Goal: Communication & Community: Answer question/provide support

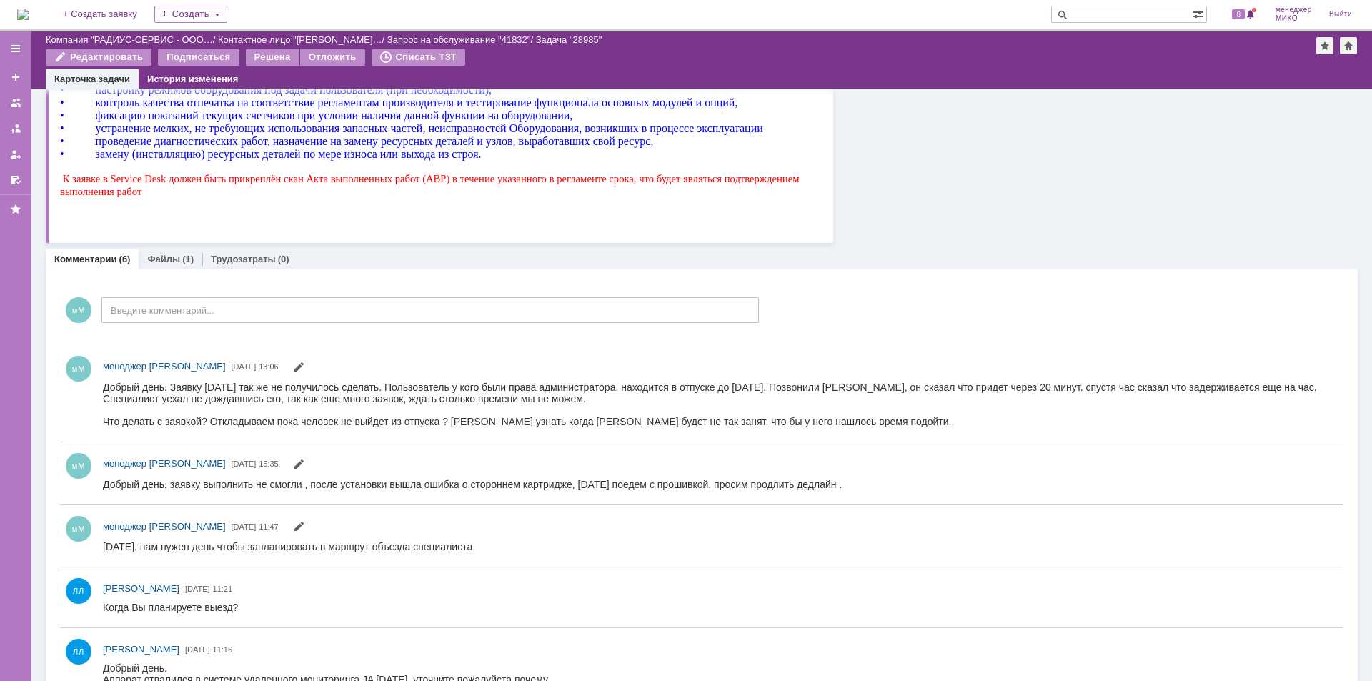
scroll to position [571, 0]
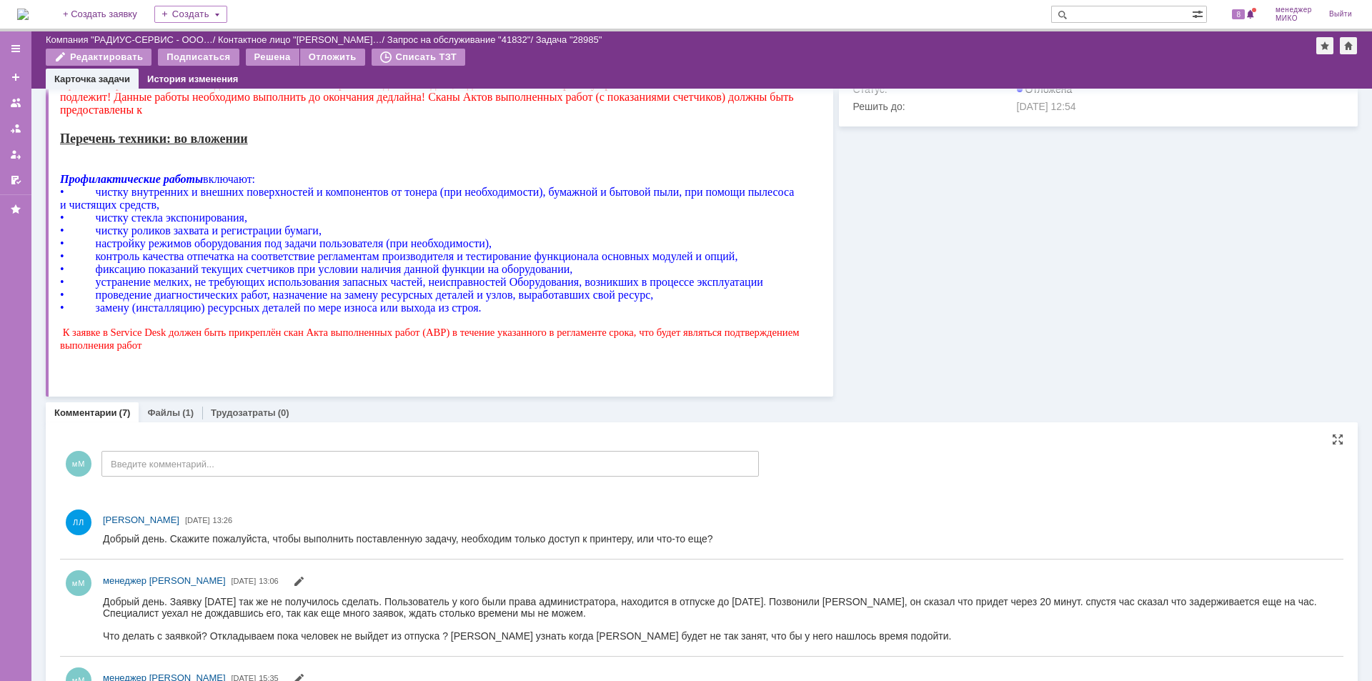
drag, startPoint x: 741, startPoint y: 536, endPoint x: 169, endPoint y: 544, distance: 572.3
click at [169, 544] on html "Добрый день. Скажите пожалуйста, чтобы выполнить поставленную задачу, необходим…" at bounding box center [714, 539] width 1223 height 13
copy div "Скажите пожалуйста, чтобы выполнить поставленную задачу, необходим только досту…"
click at [461, 477] on div "мМ Введите комментарий..." at bounding box center [409, 465] width 699 height 66
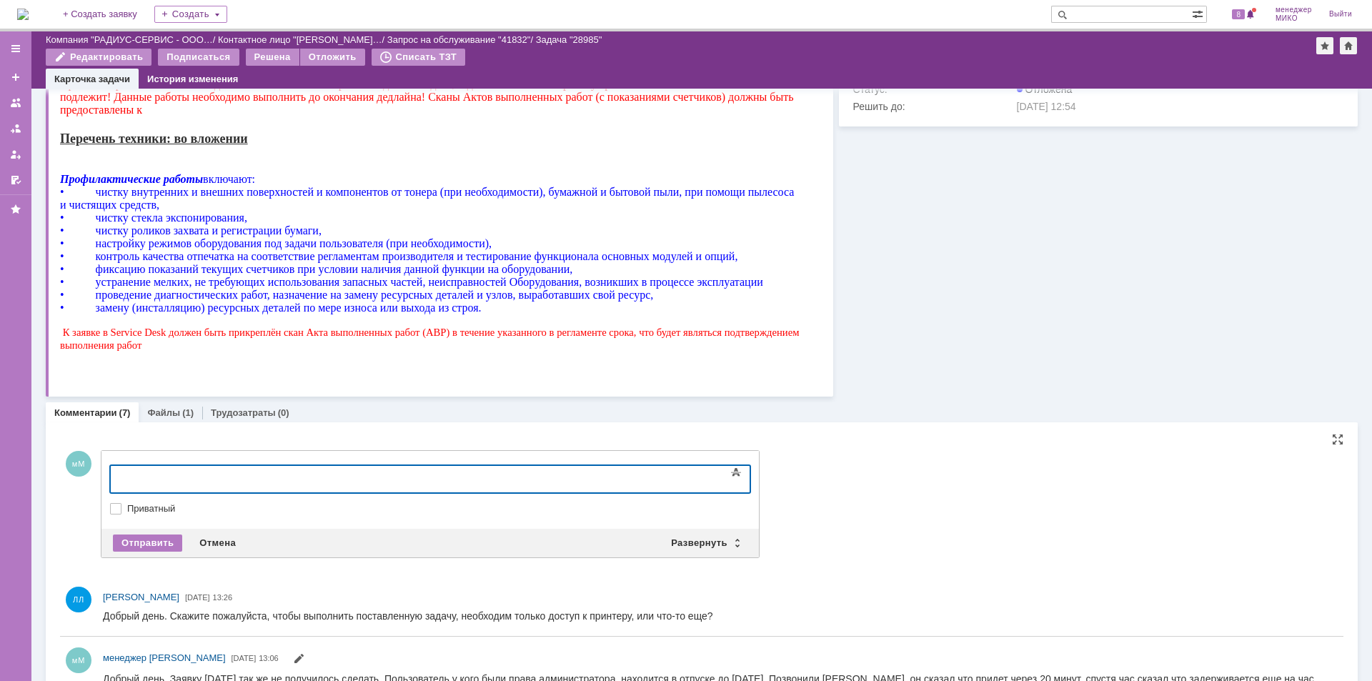
click at [221, 475] on div at bounding box center [226, 476] width 203 height 11
drag, startPoint x: 168, startPoint y: 475, endPoint x: 71, endPoint y: 475, distance: 97.2
click at [119, 475] on html "еще комп нужен с правами админа для того что бы запустить прогу еще комп нужен …" at bounding box center [226, 483] width 214 height 34
click at [156, 476] on div "нужен с правами админа для того что бы запустить прогу" at bounding box center [226, 482] width 203 height 23
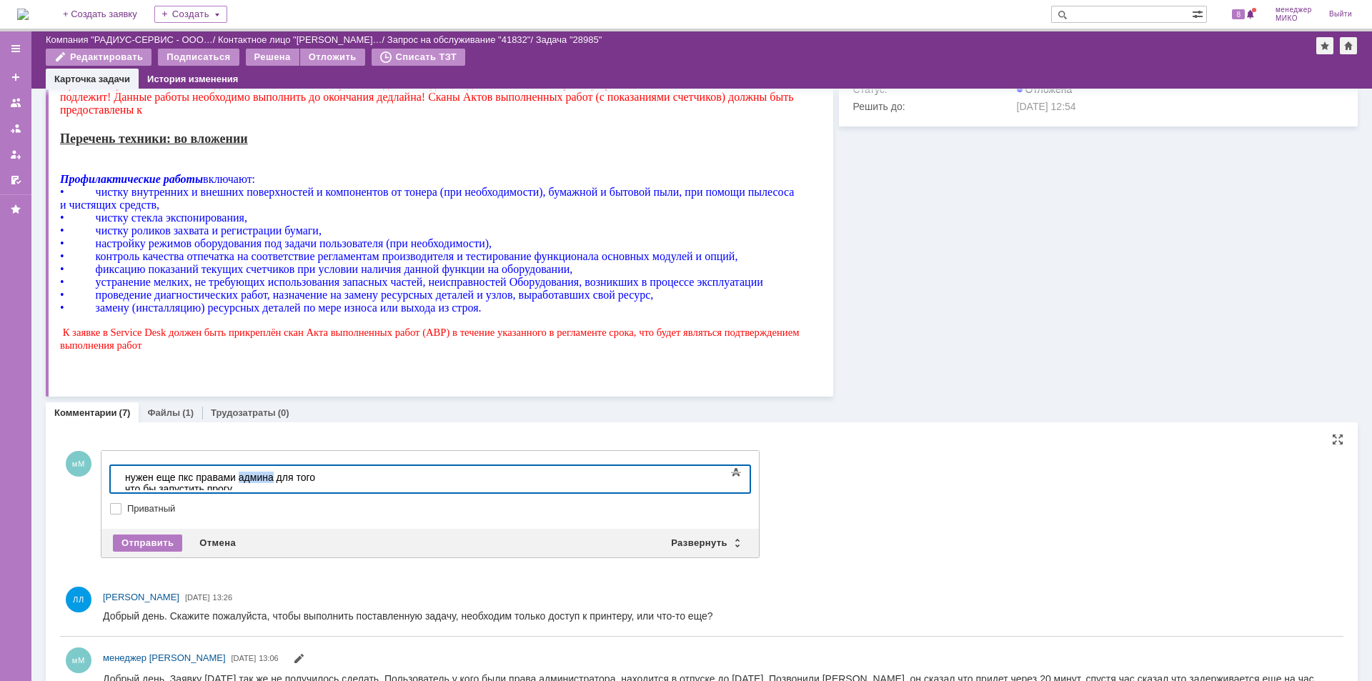
drag, startPoint x: 275, startPoint y: 477, endPoint x: 243, endPoint y: 480, distance: 32.3
click at [243, 480] on div "нужен еще пк с правами админа для того что бы запустить прогу" at bounding box center [226, 482] width 203 height 23
drag, startPoint x: 452, startPoint y: 479, endPoint x: 526, endPoint y: 490, distance: 75.2
click at [334, 490] on html "нужен еще пк с правами администратора, для того что бы запустить прогу еще комп…" at bounding box center [226, 489] width 214 height 46
click at [328, 476] on div "нужен еще пк с правами администратора, для того что бы запуститьпрограмму." at bounding box center [226, 482] width 203 height 23
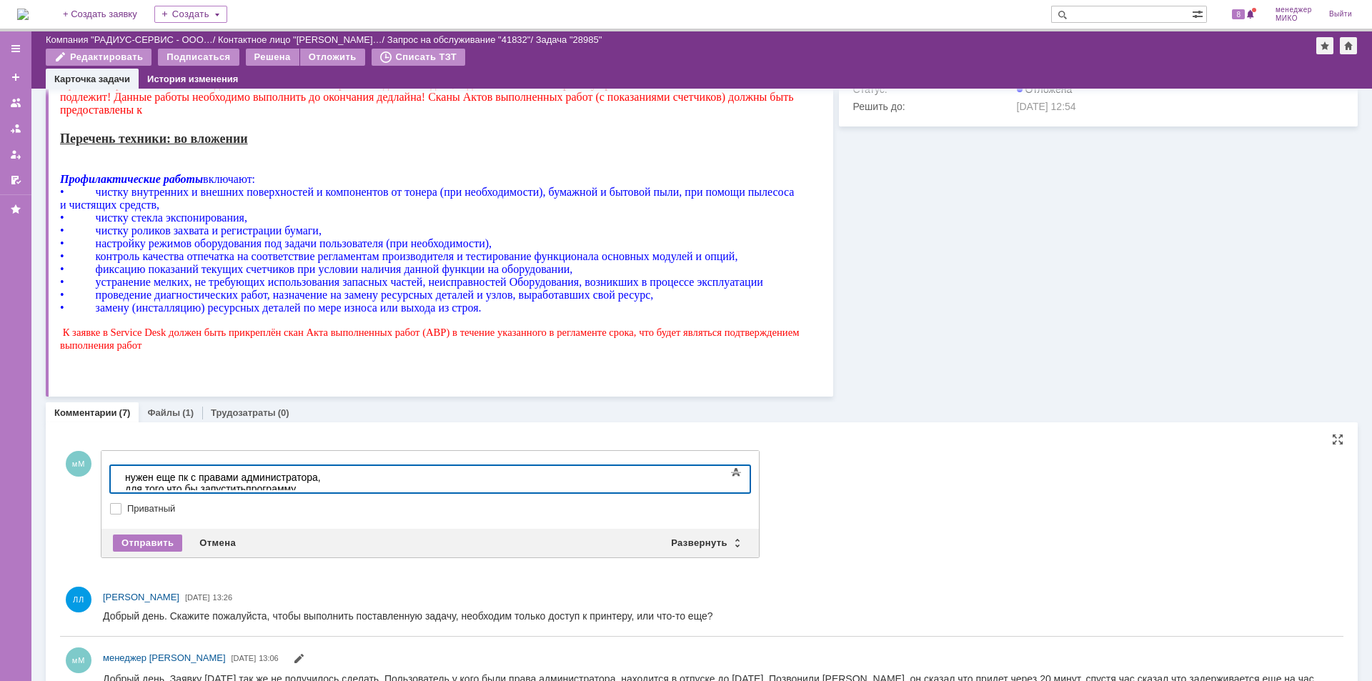
click at [328, 480] on div "нужен еще пк с правами администратора, для того что бы запустить программу." at bounding box center [226, 482] width 203 height 23
click at [150, 541] on div "Отправить" at bounding box center [147, 542] width 69 height 17
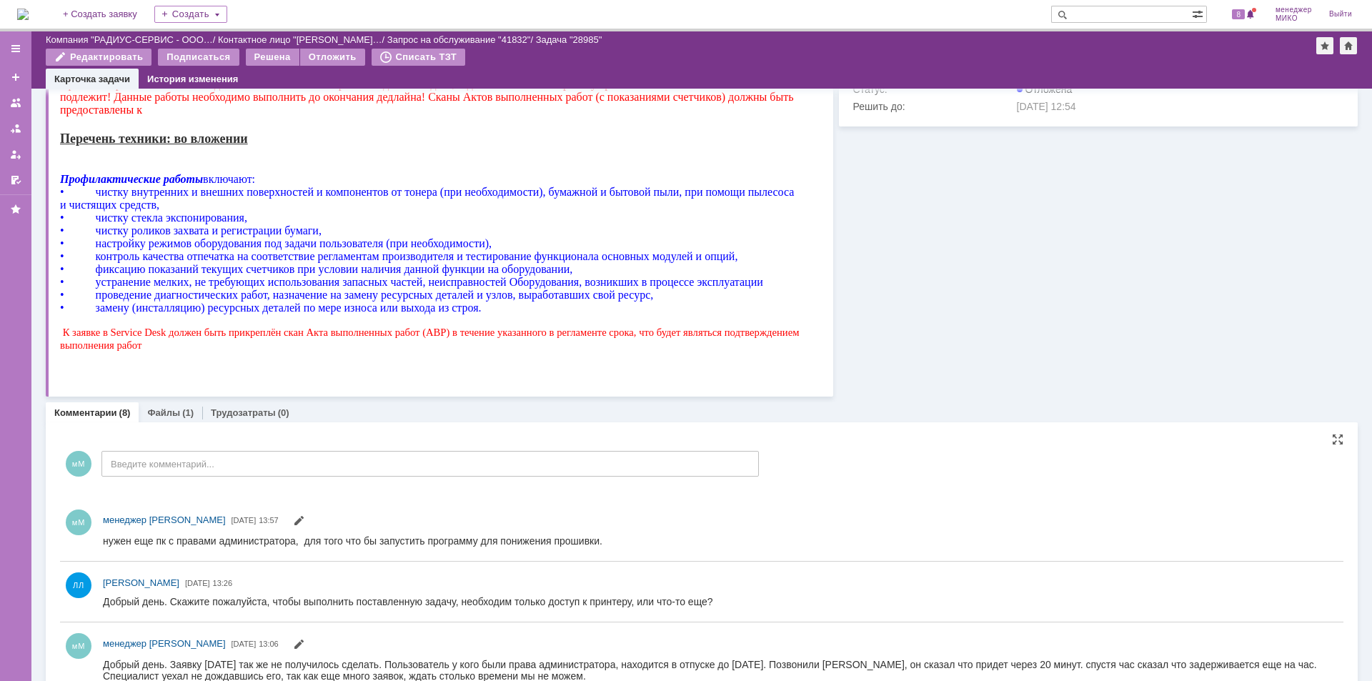
scroll to position [0, 0]
